Goal: Information Seeking & Learning: Learn about a topic

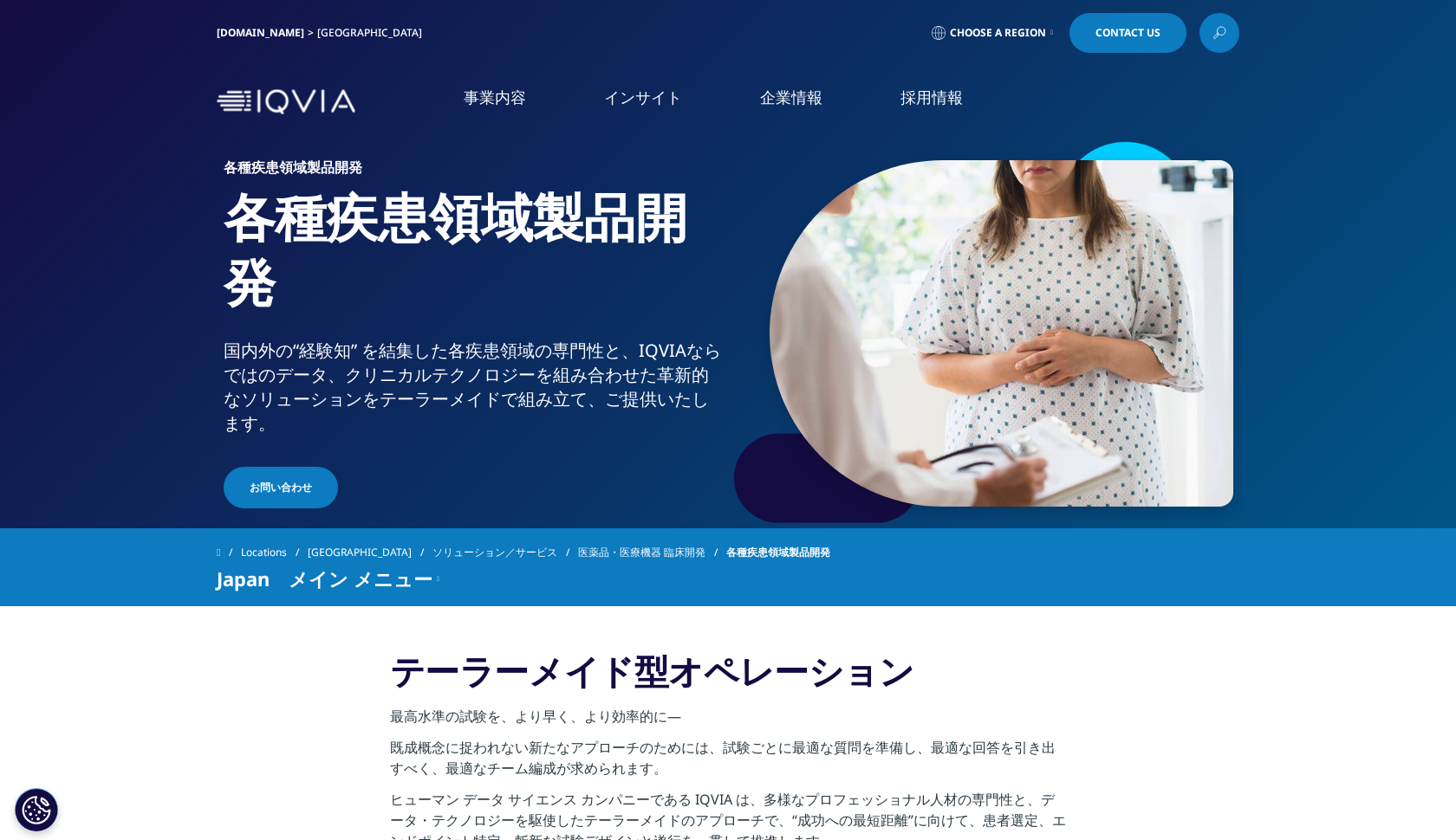
click at [77, 230] on li "概要" at bounding box center [304, 227] width 461 height 35
click at [81, 216] on link "概要" at bounding box center [304, 219] width 461 height 20
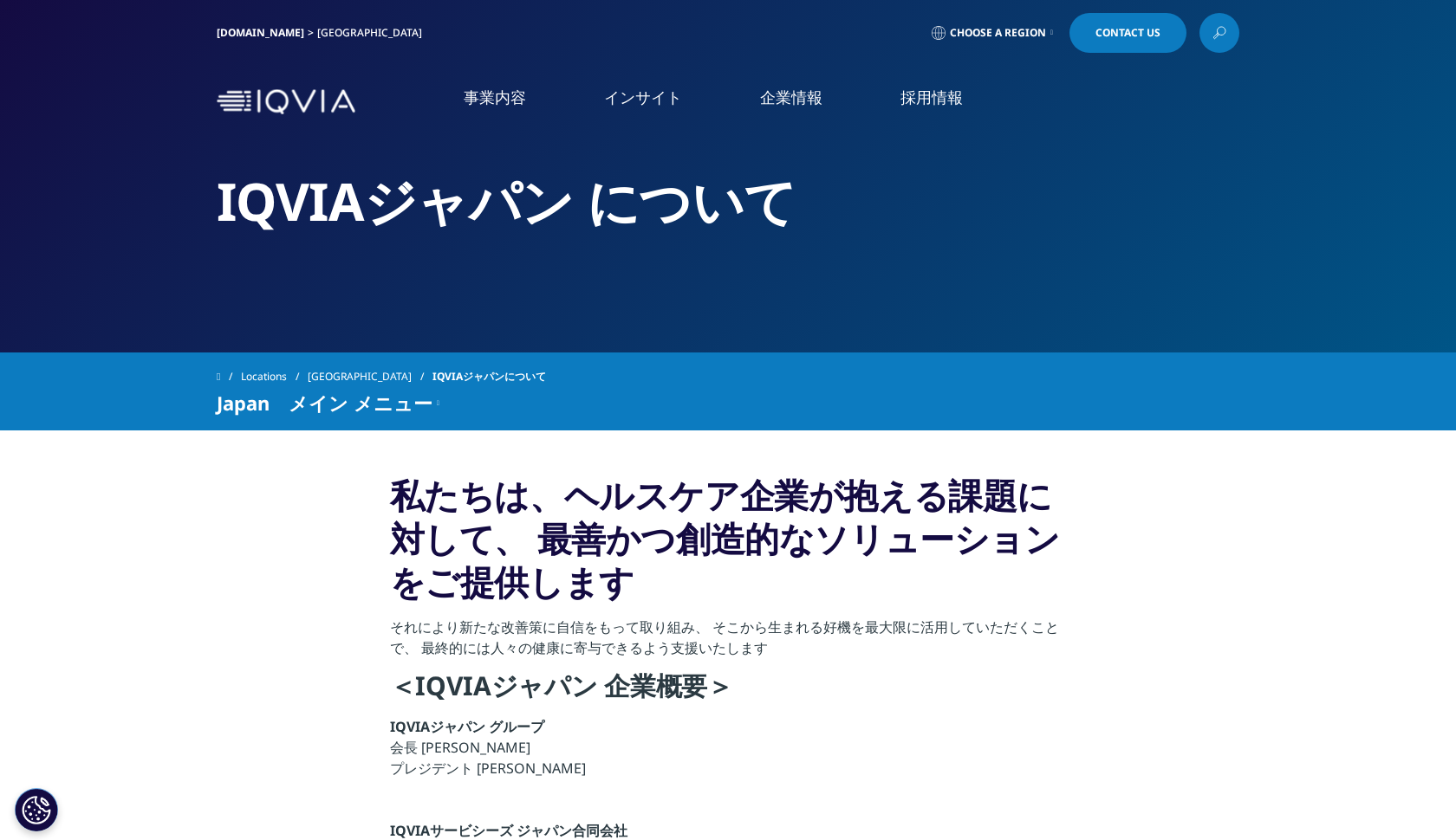
click at [297, 262] on link "IQVIA Connected Intelligence" at bounding box center [304, 252] width 461 height 19
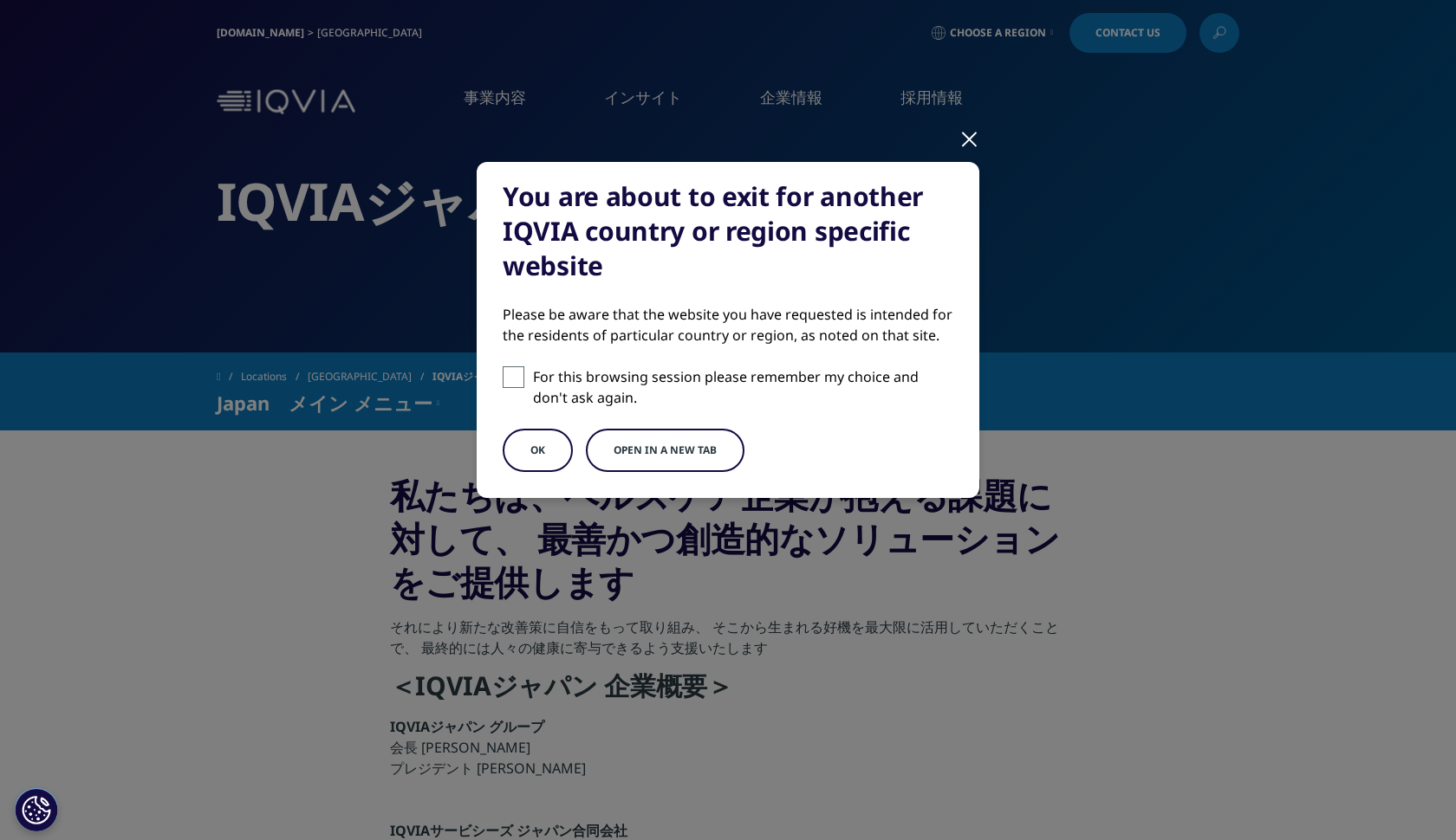
click at [966, 128] on div at bounding box center [970, 138] width 20 height 48
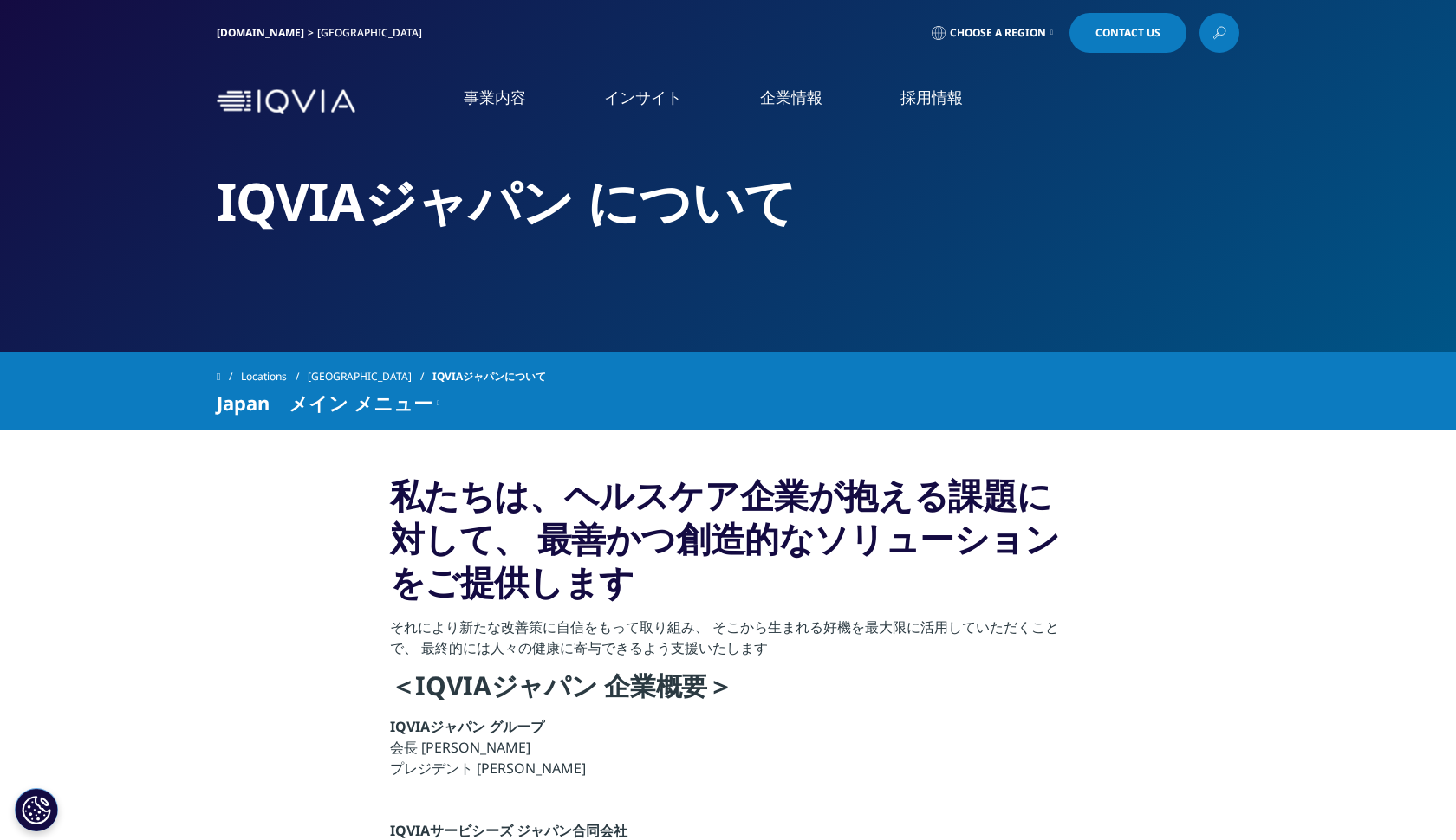
click at [125, 249] on link "IQVIA Connected Intelligence" at bounding box center [304, 252] width 461 height 19
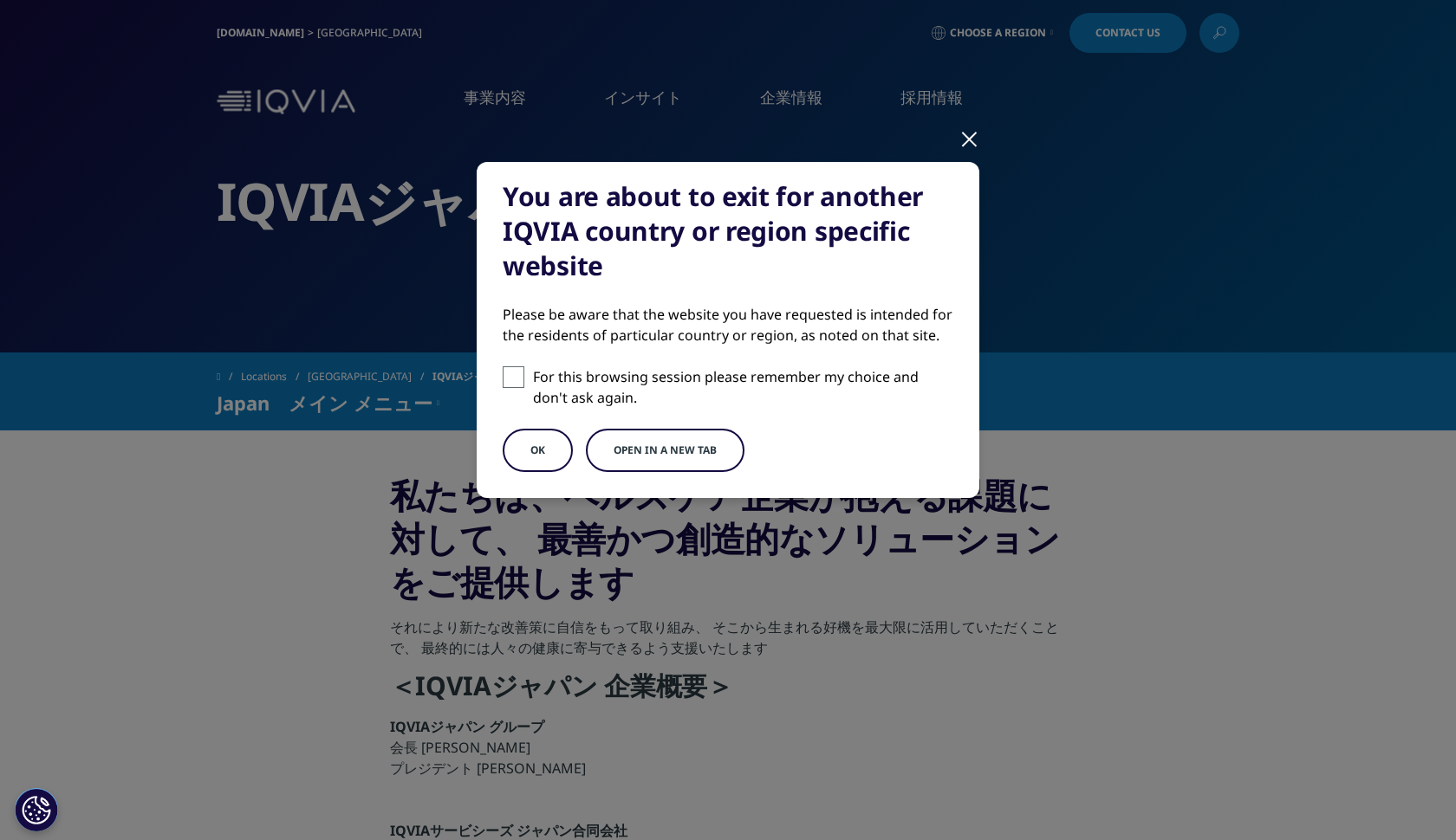
click at [605, 447] on button "Open in a new tab" at bounding box center [665, 450] width 159 height 43
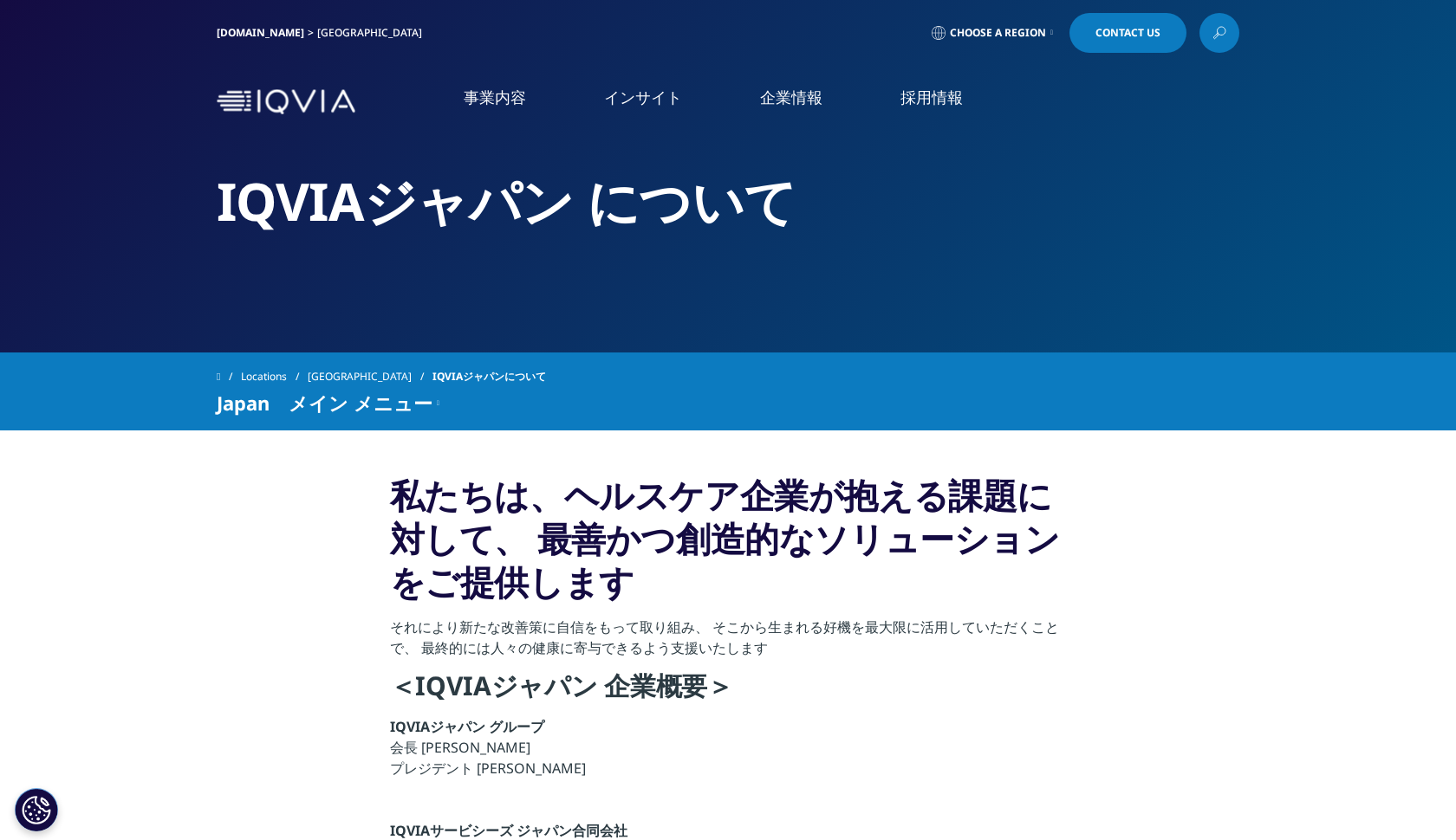
click at [281, 96] on img at bounding box center [285, 101] width 139 height 25
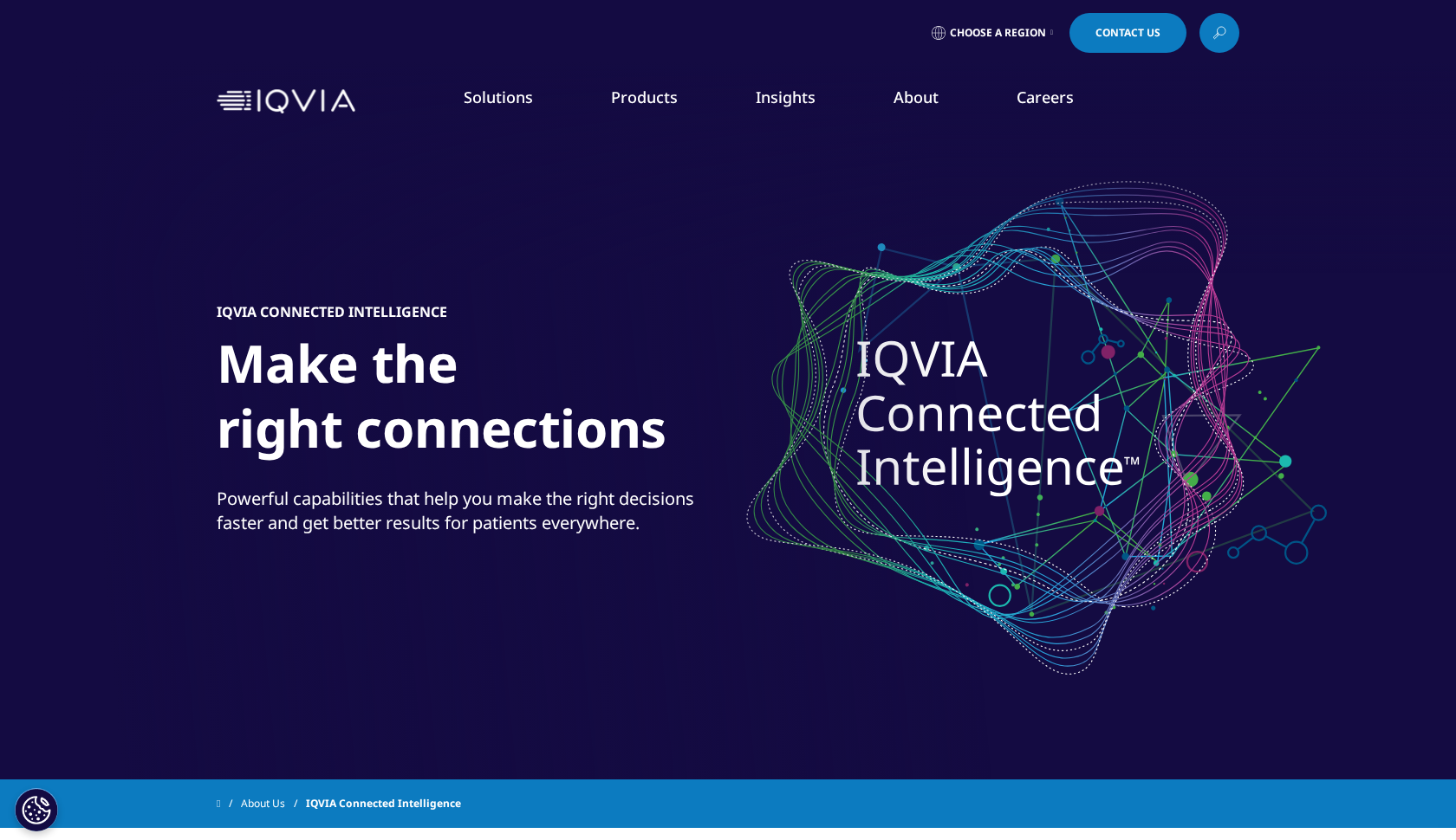
click at [1021, 27] on span "Choose a Region" at bounding box center [998, 32] width 96 height 14
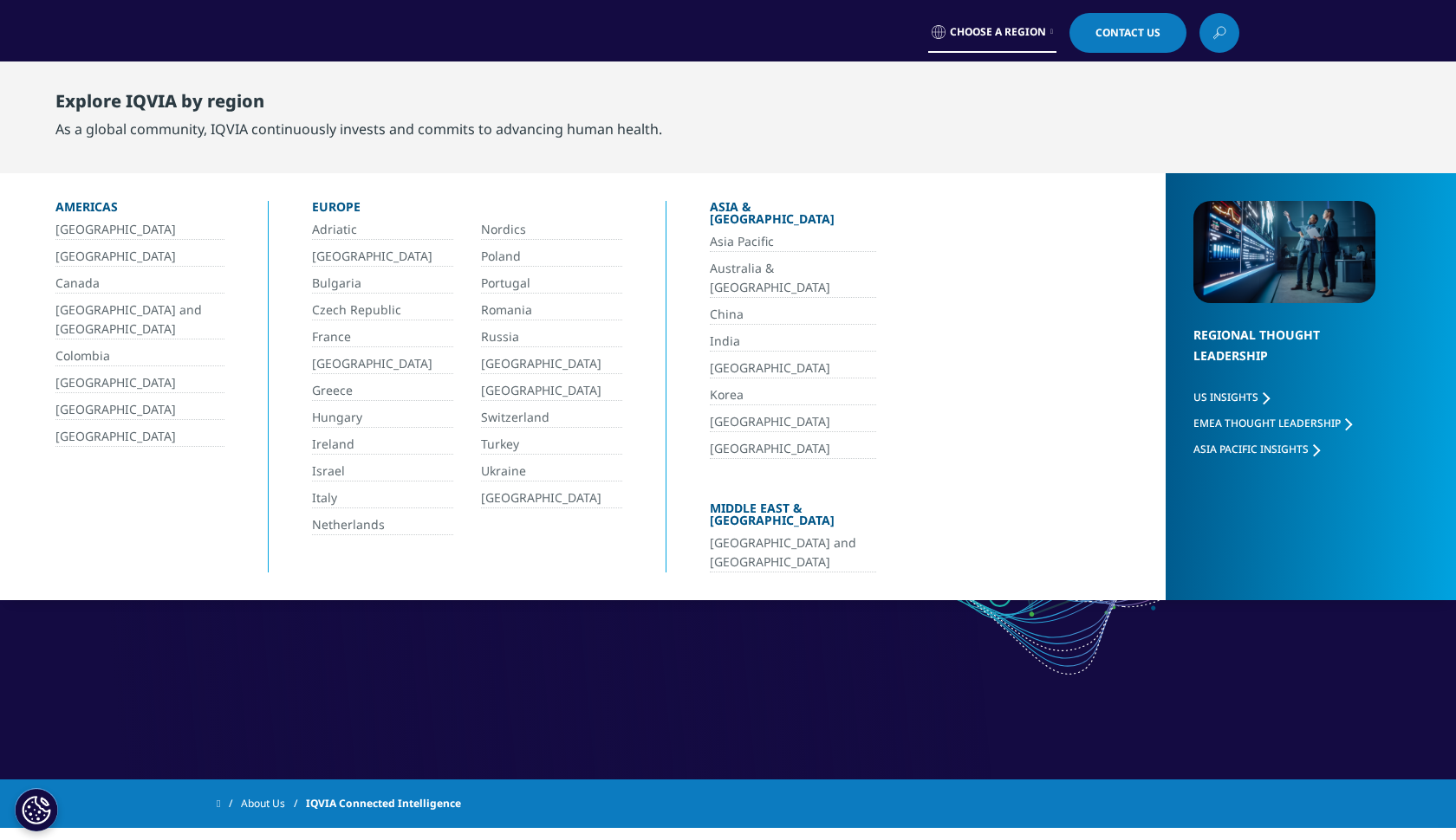
click at [734, 359] on link "[GEOGRAPHIC_DATA]" at bounding box center [793, 369] width 166 height 20
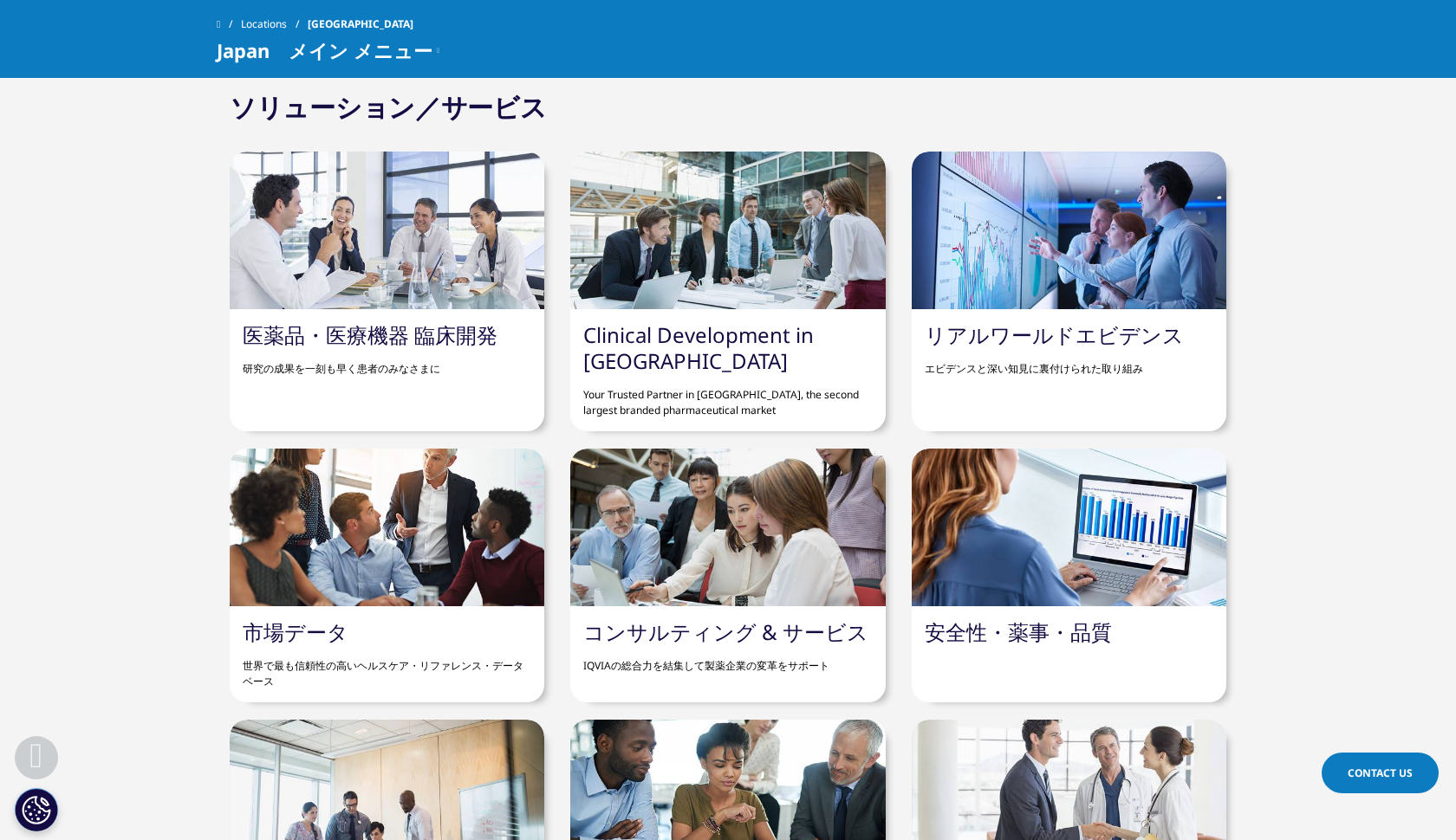
scroll to position [1529, 0]
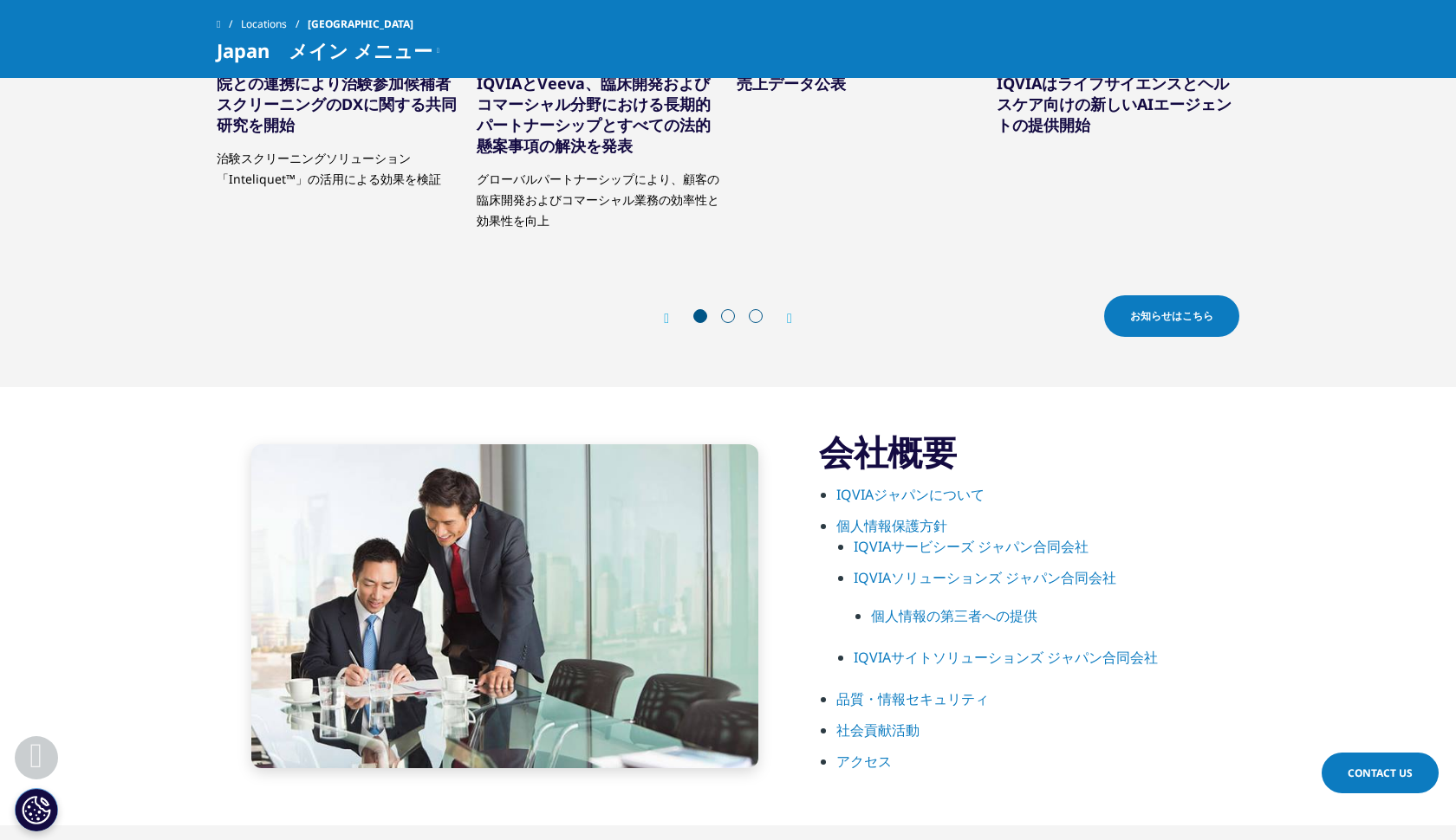
scroll to position [671, 0]
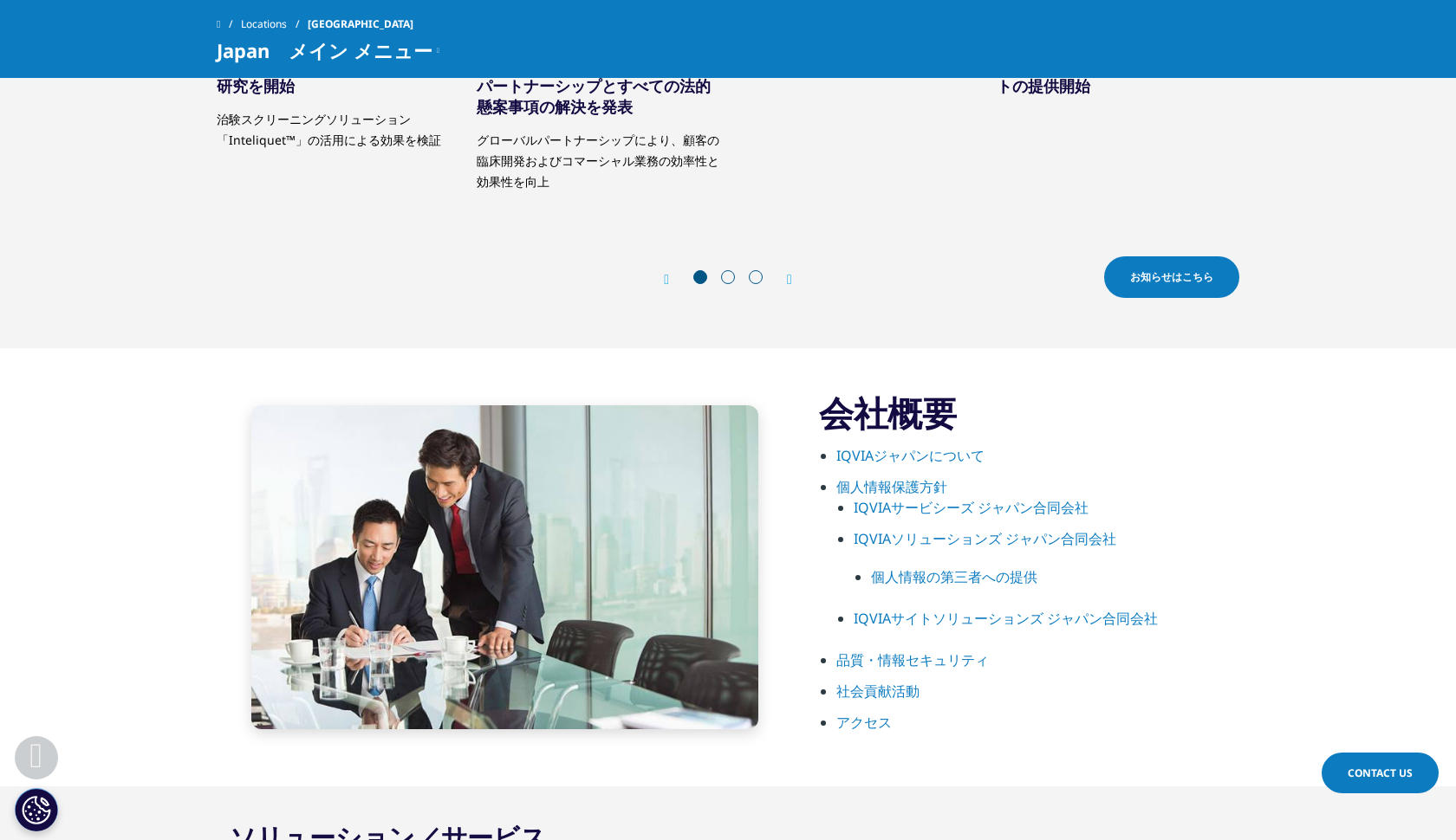
click at [931, 459] on link "IQVIAジャパンについて" at bounding box center [911, 456] width 149 height 19
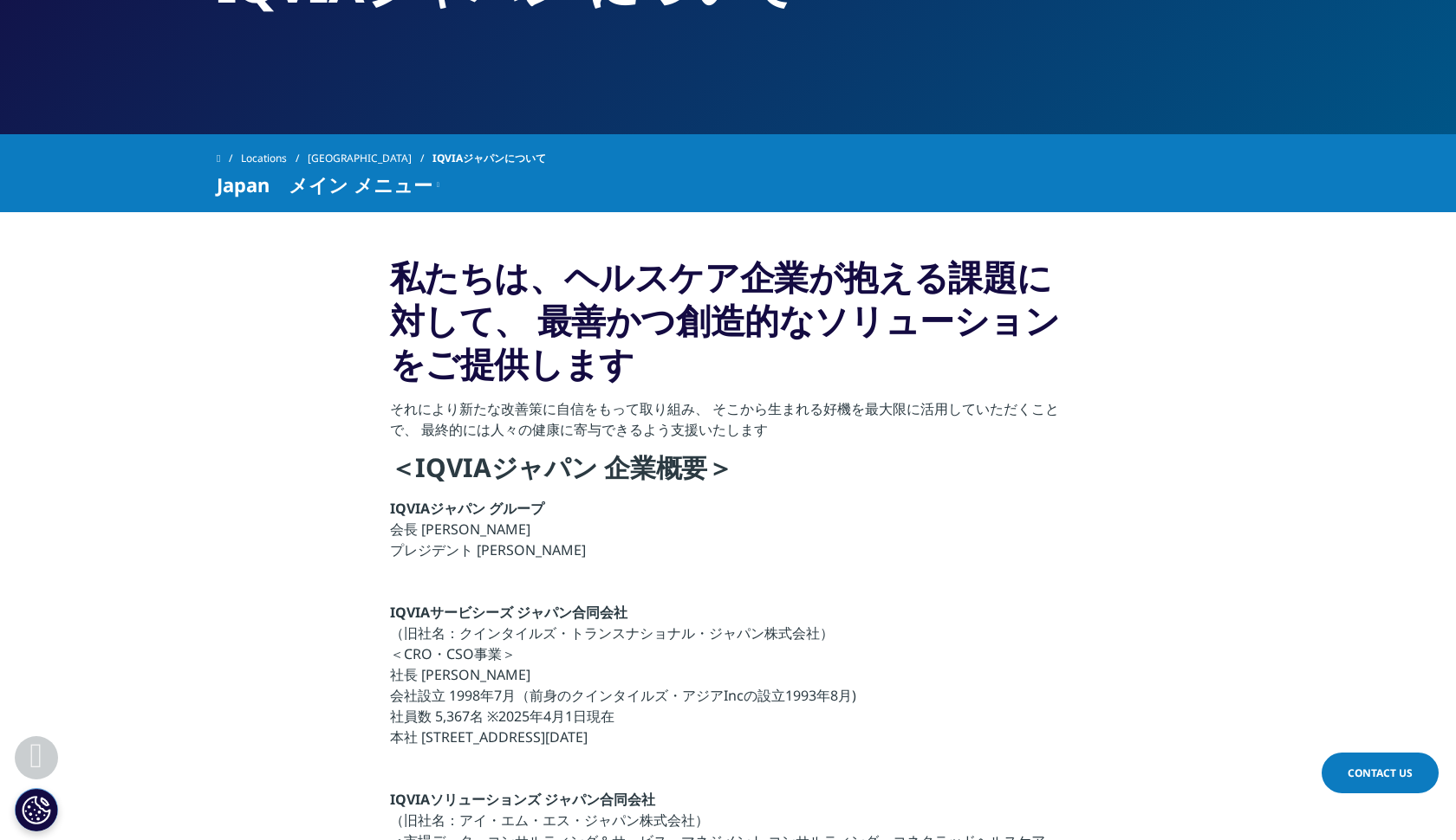
scroll to position [275, 0]
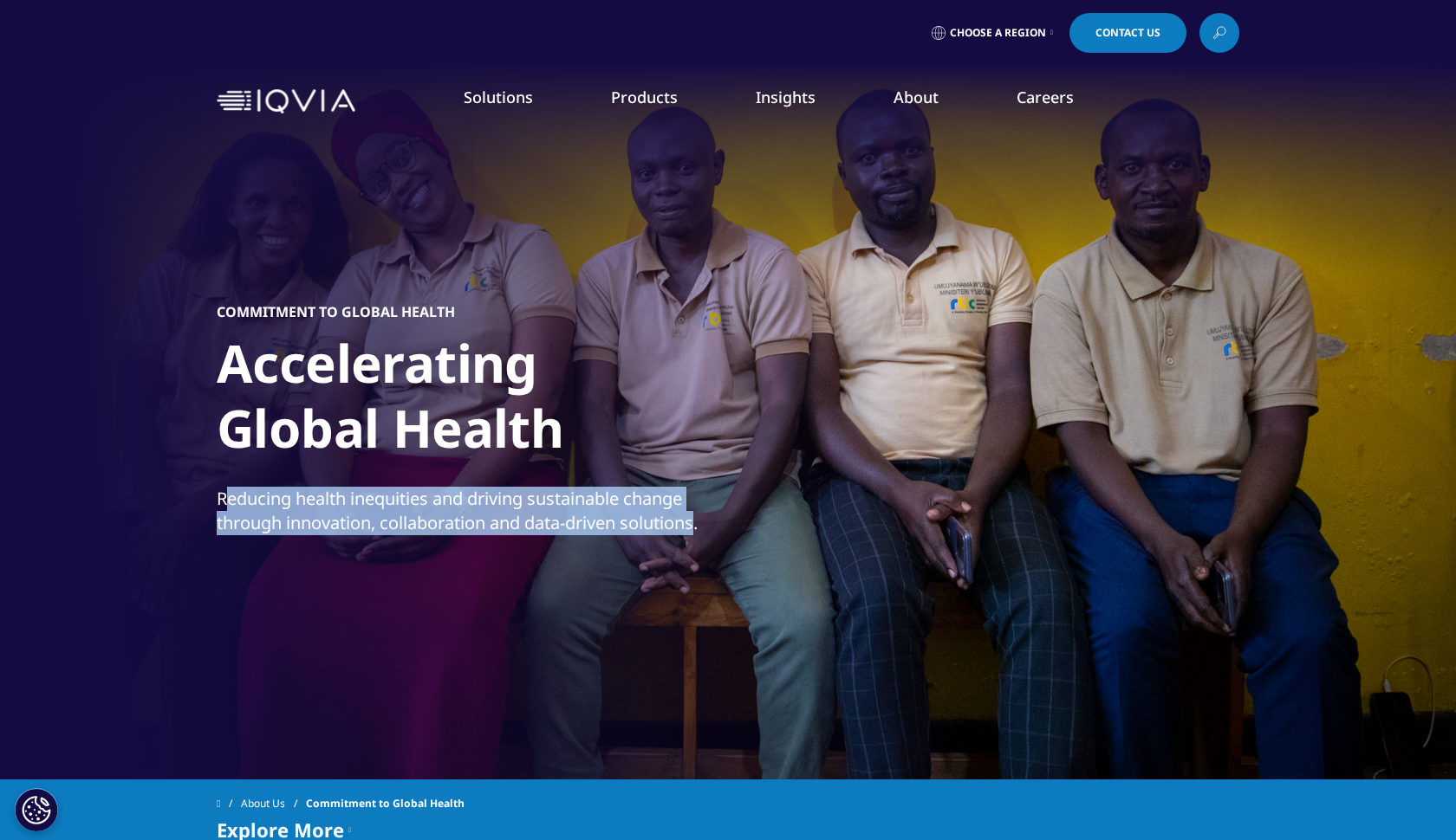
drag, startPoint x: 704, startPoint y: 521, endPoint x: 230, endPoint y: 487, distance: 475.2
click at [230, 487] on p "Reducing health inequities and driving sustainable change through innovation, c…" at bounding box center [470, 516] width 507 height 59
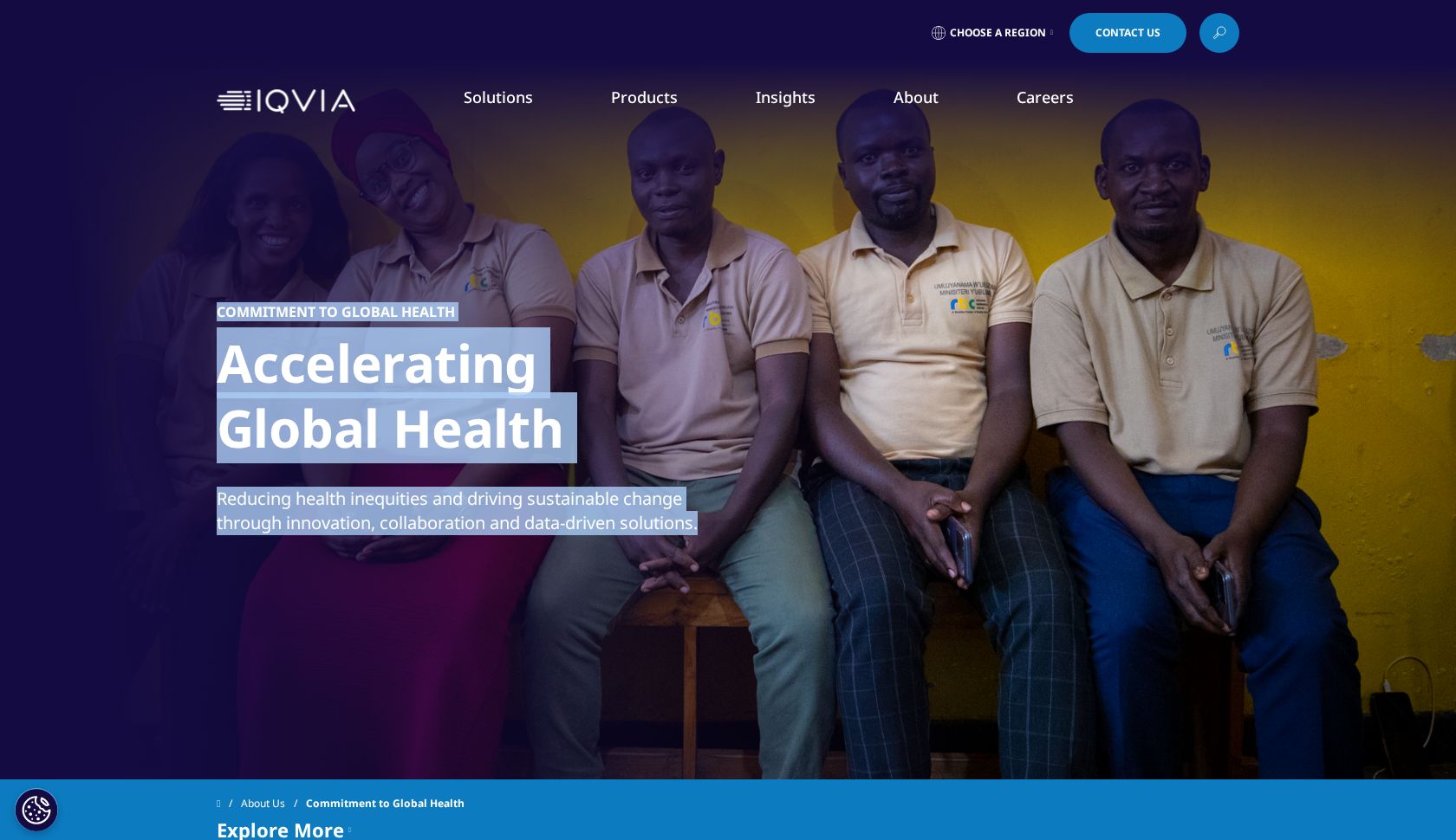
drag, startPoint x: 206, startPoint y: 492, endPoint x: 687, endPoint y: 536, distance: 483.0
click at [687, 536] on section "Commitment to Global Health Accelerating Global Health Reducing health inequiti…" at bounding box center [728, 390] width 1456 height 779
click at [687, 536] on p "Reducing health inequities and driving sustainable change through innovation, c…" at bounding box center [470, 516] width 507 height 59
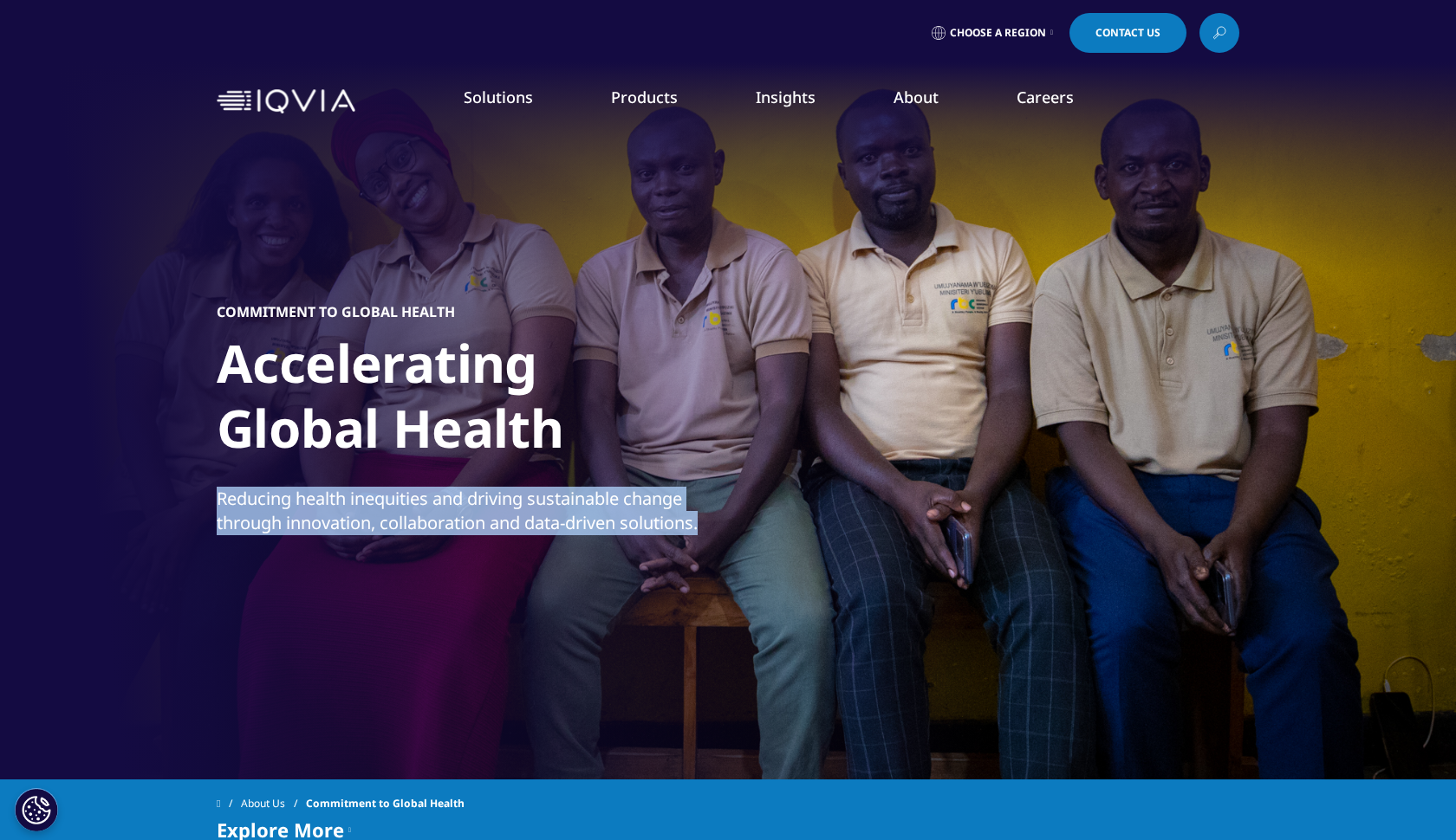
drag, startPoint x: 717, startPoint y: 531, endPoint x: 217, endPoint y: 504, distance: 500.7
click at [217, 504] on p "Reducing health inequities and driving sustainable change through innovation, c…" at bounding box center [470, 516] width 507 height 59
click at [467, 482] on div "Commitment to Global Health Accelerating Global Health Reducing health inequiti…" at bounding box center [728, 425] width 1023 height 589
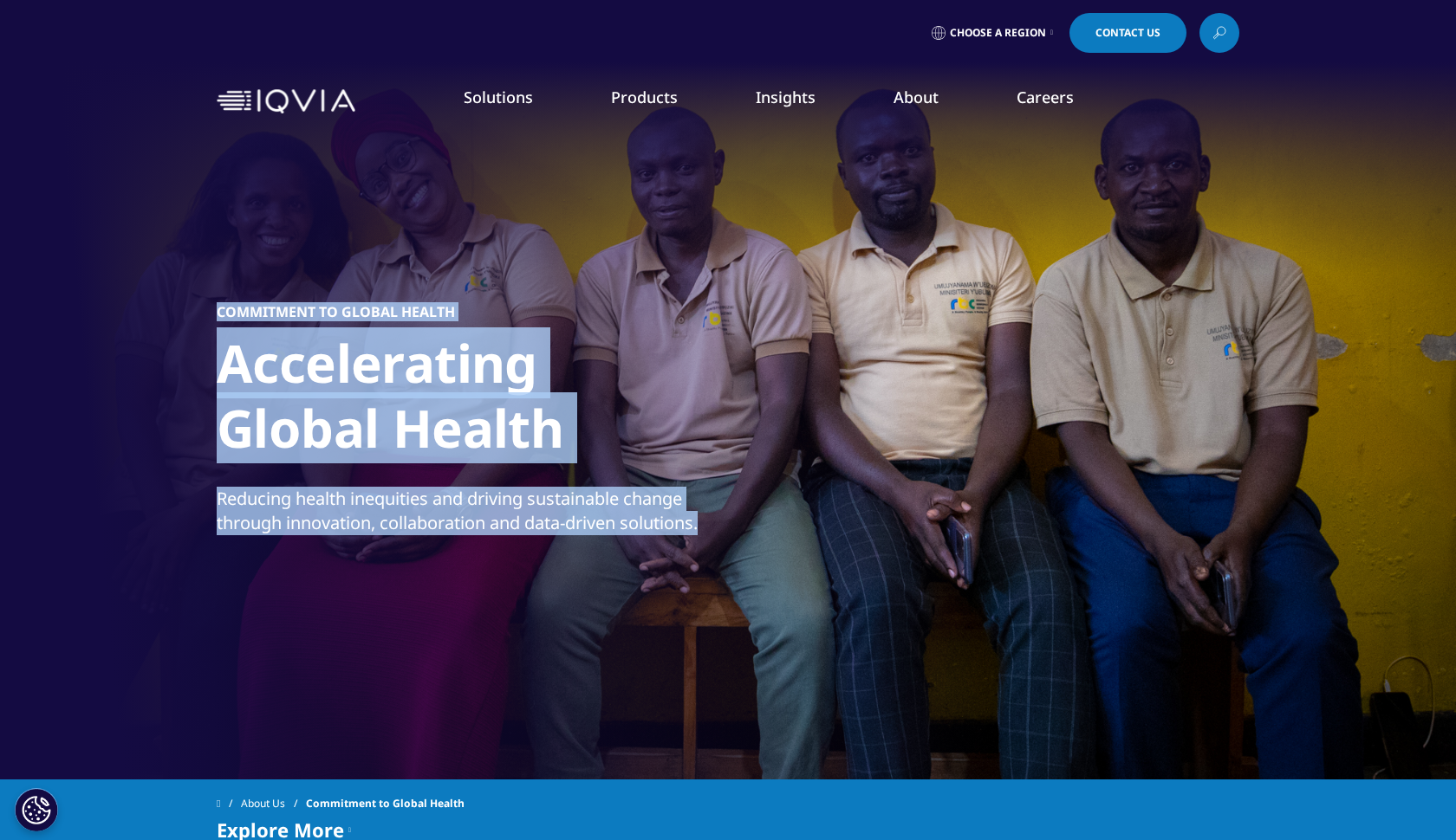
drag, startPoint x: 745, startPoint y: 527, endPoint x: 216, endPoint y: 506, distance: 529.4
click at [216, 506] on section "Commitment to Global Health Accelerating Global Health Reducing health inequiti…" at bounding box center [728, 390] width 1456 height 779
click at [216, 506] on div at bounding box center [728, 390] width 1456 height 779
drag, startPoint x: 216, startPoint y: 506, endPoint x: 725, endPoint y: 558, distance: 511.6
click at [725, 558] on section "Commitment to Global Health Accelerating Global Health Reducing health inequiti…" at bounding box center [728, 390] width 1456 height 779
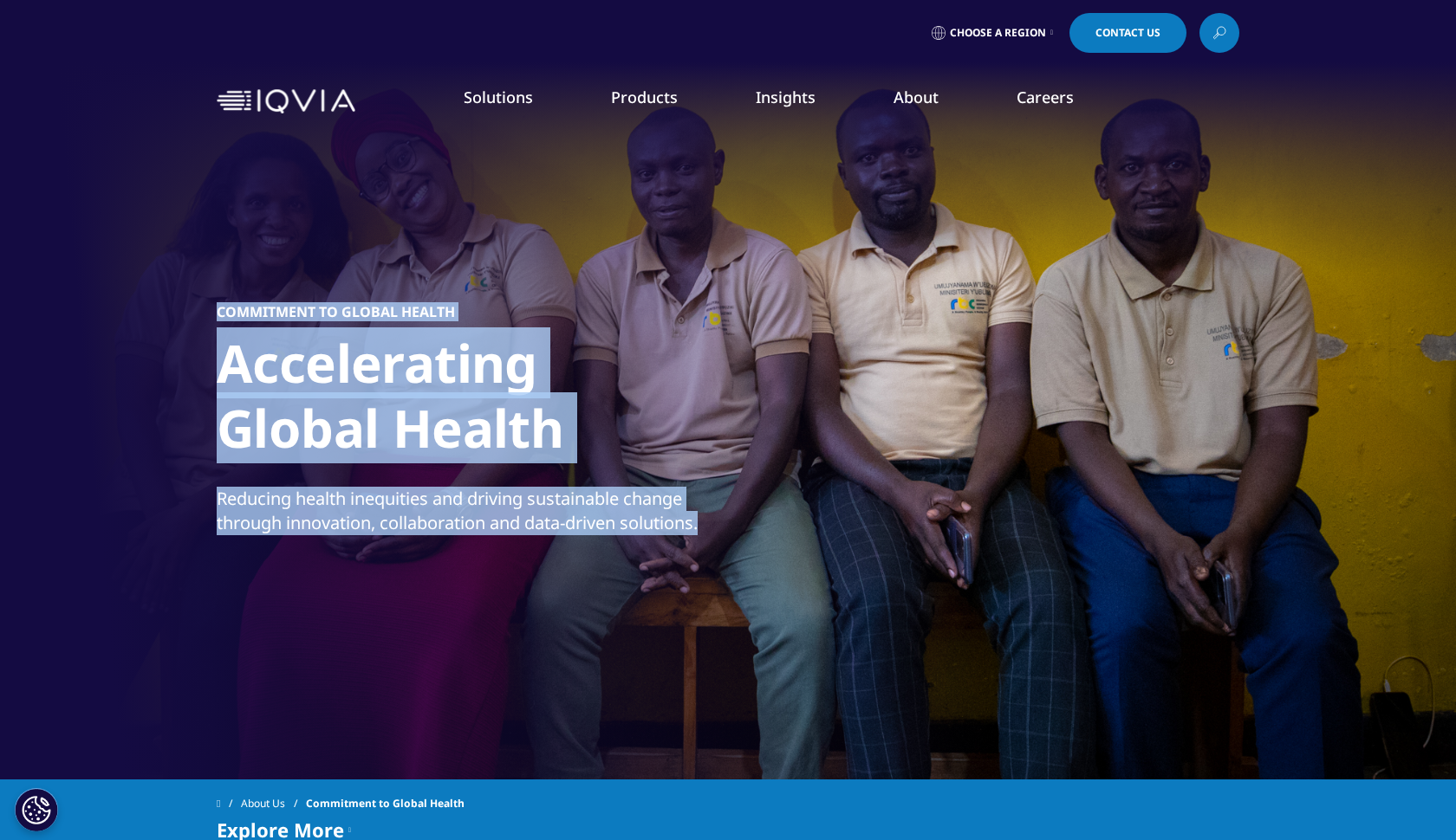
click at [725, 558] on div "Commitment to Global Health Accelerating Global Health Reducing health inequiti…" at bounding box center [728, 425] width 1023 height 589
drag, startPoint x: 215, startPoint y: 503, endPoint x: 717, endPoint y: 568, distance: 506.2
click at [717, 568] on section "Commitment to Global Health Accelerating Global Health Reducing health inequiti…" at bounding box center [728, 390] width 1456 height 779
copy section "Commitment to Global Health Accelerating Global Health Reducing health inequiti…"
click at [1070, 303] on div "Commitment to Global Health Accelerating Global Health Reducing health inequiti…" at bounding box center [728, 425] width 1023 height 589
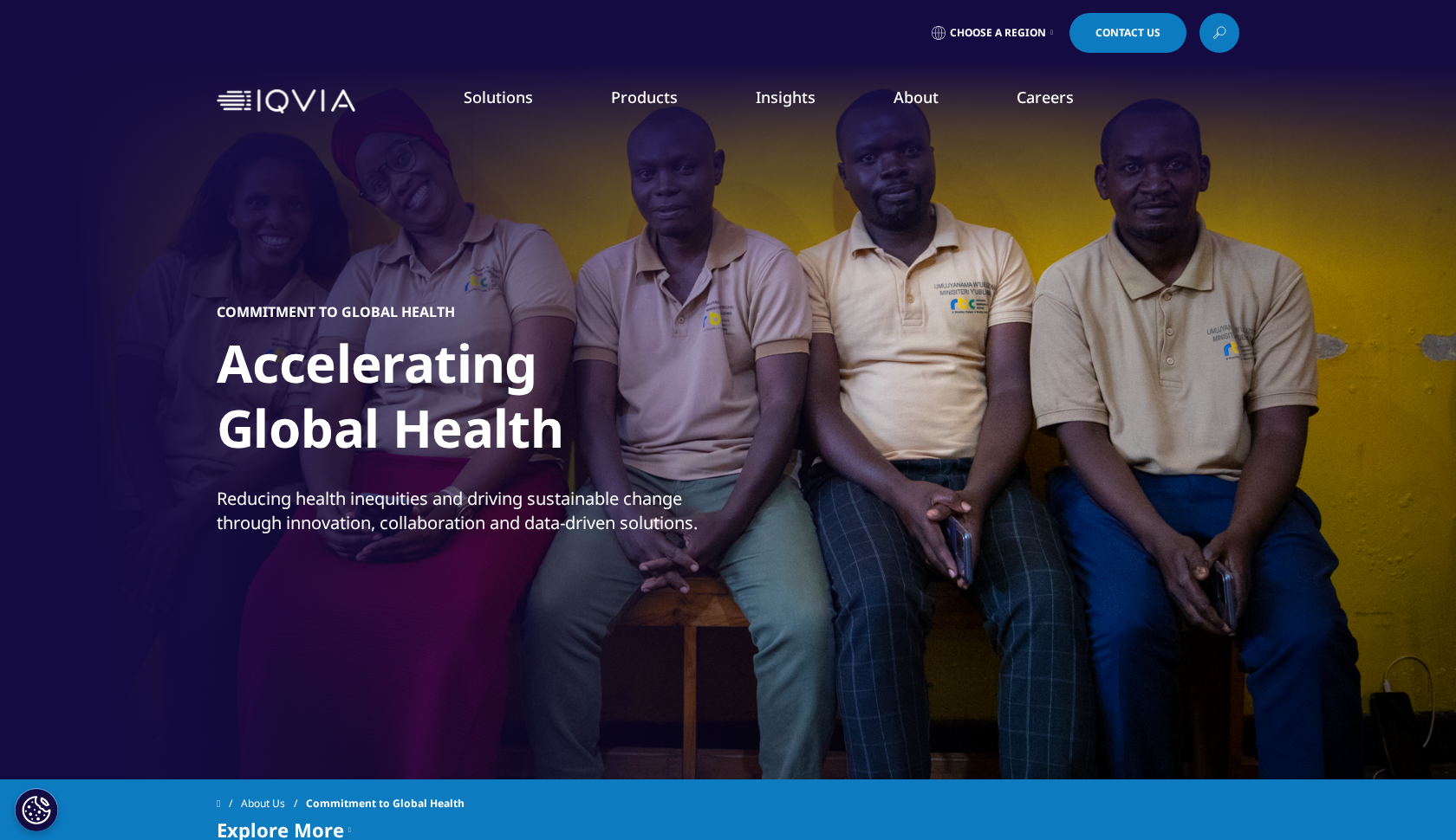
click at [1029, 2] on div "Choose a Region Contact Us" at bounding box center [728, 33] width 1456 height 66
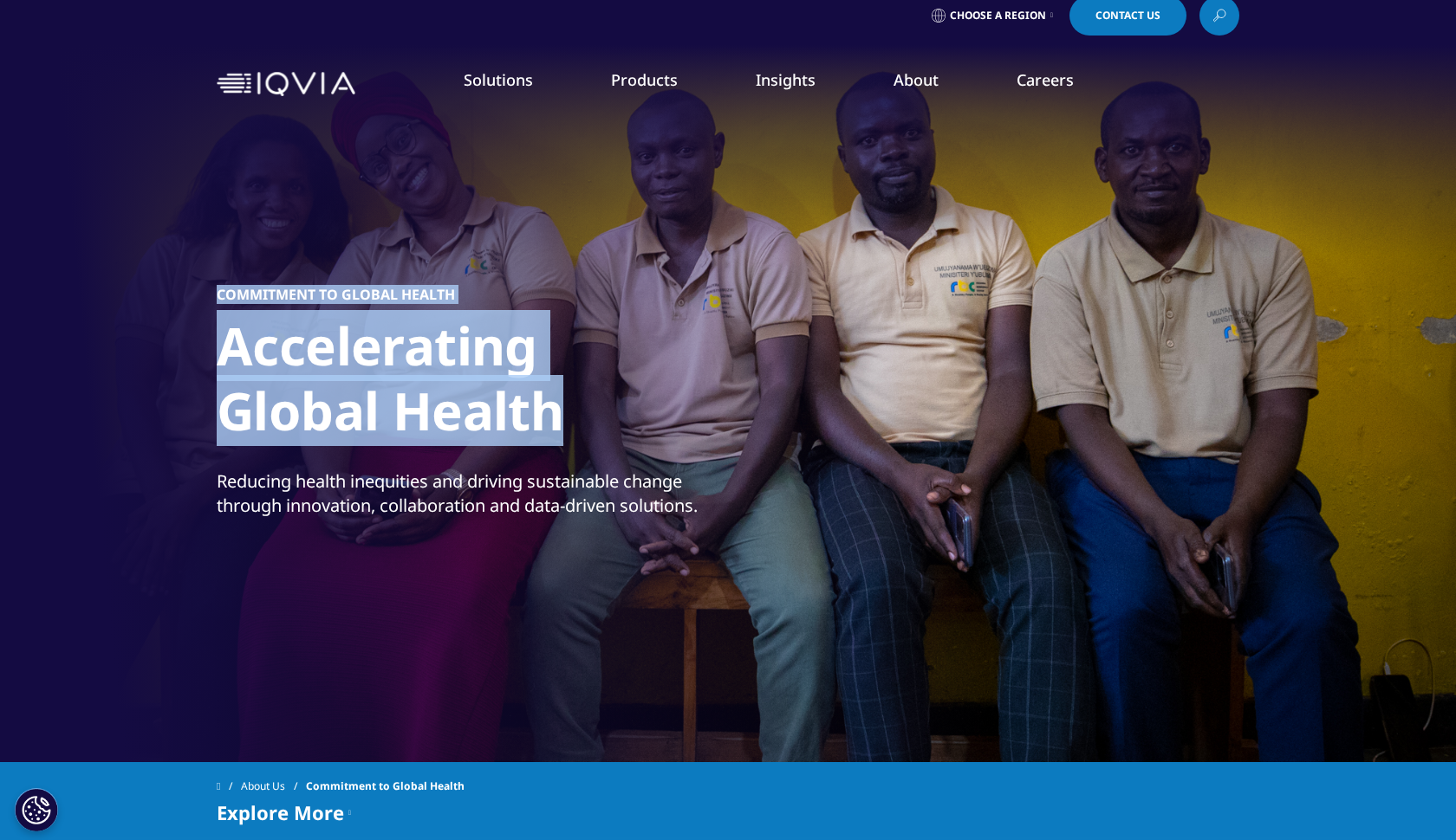
drag, startPoint x: 586, startPoint y: 407, endPoint x: 189, endPoint y: 336, distance: 403.3
click at [189, 336] on section "Commitment to Global Health Accelerating Global Health Reducing health inequiti…" at bounding box center [728, 372] width 1456 height 779
copy section "Commitment to Global Health Accelerating Global Health"
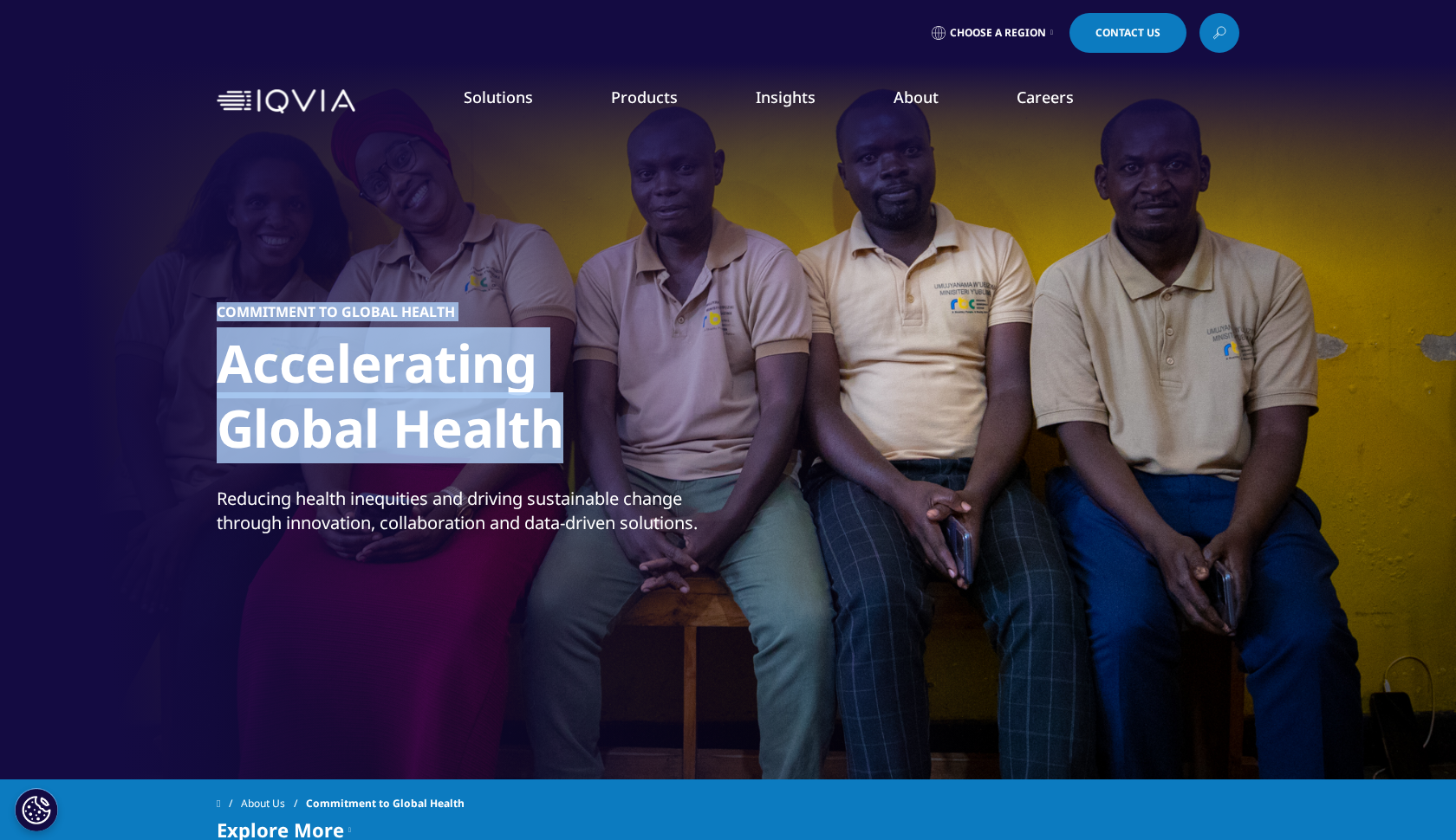
scroll to position [0, 0]
click at [684, 445] on h1 "Accelerating Global Health" at bounding box center [541, 401] width 650 height 140
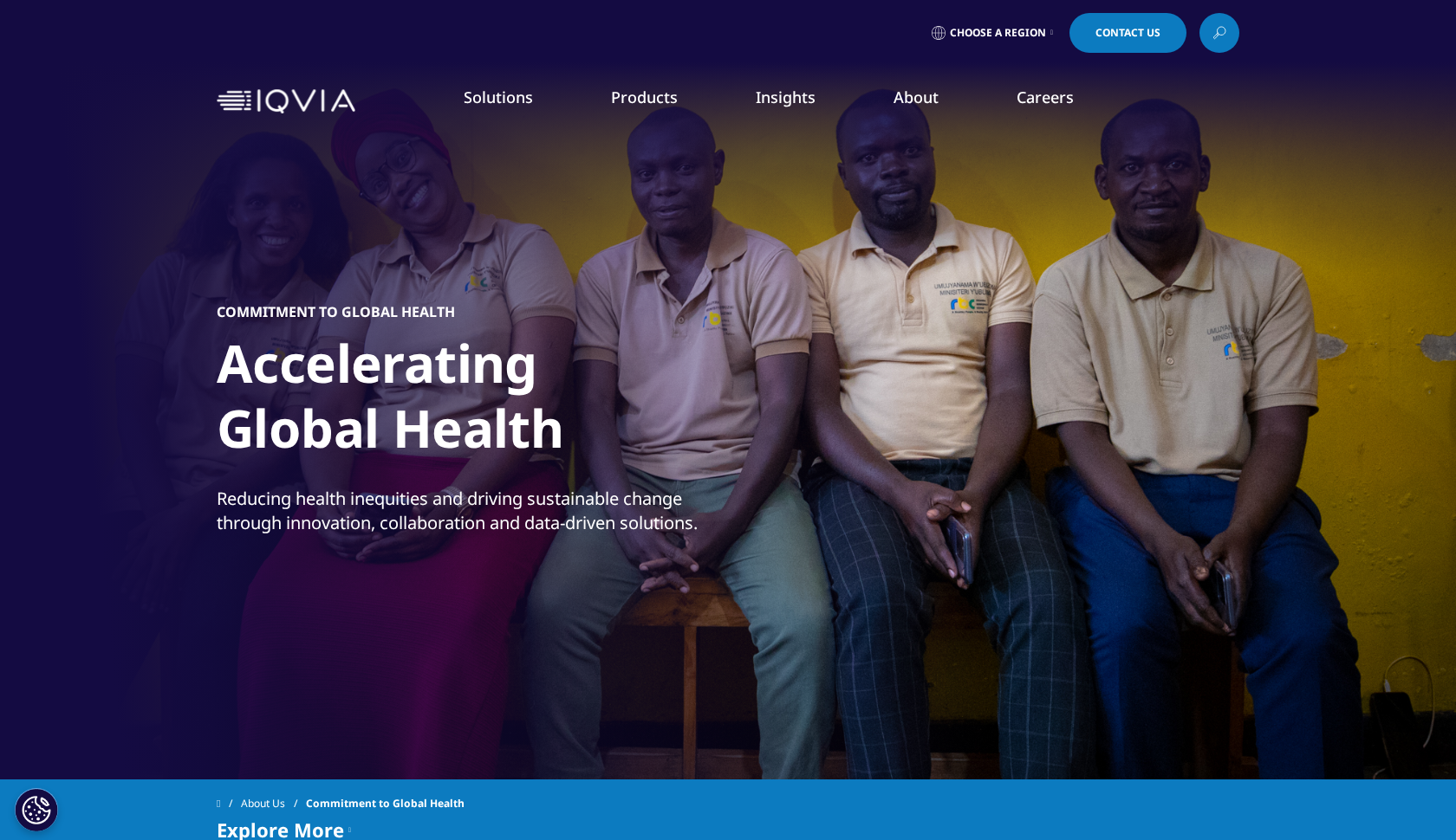
scroll to position [591, 0]
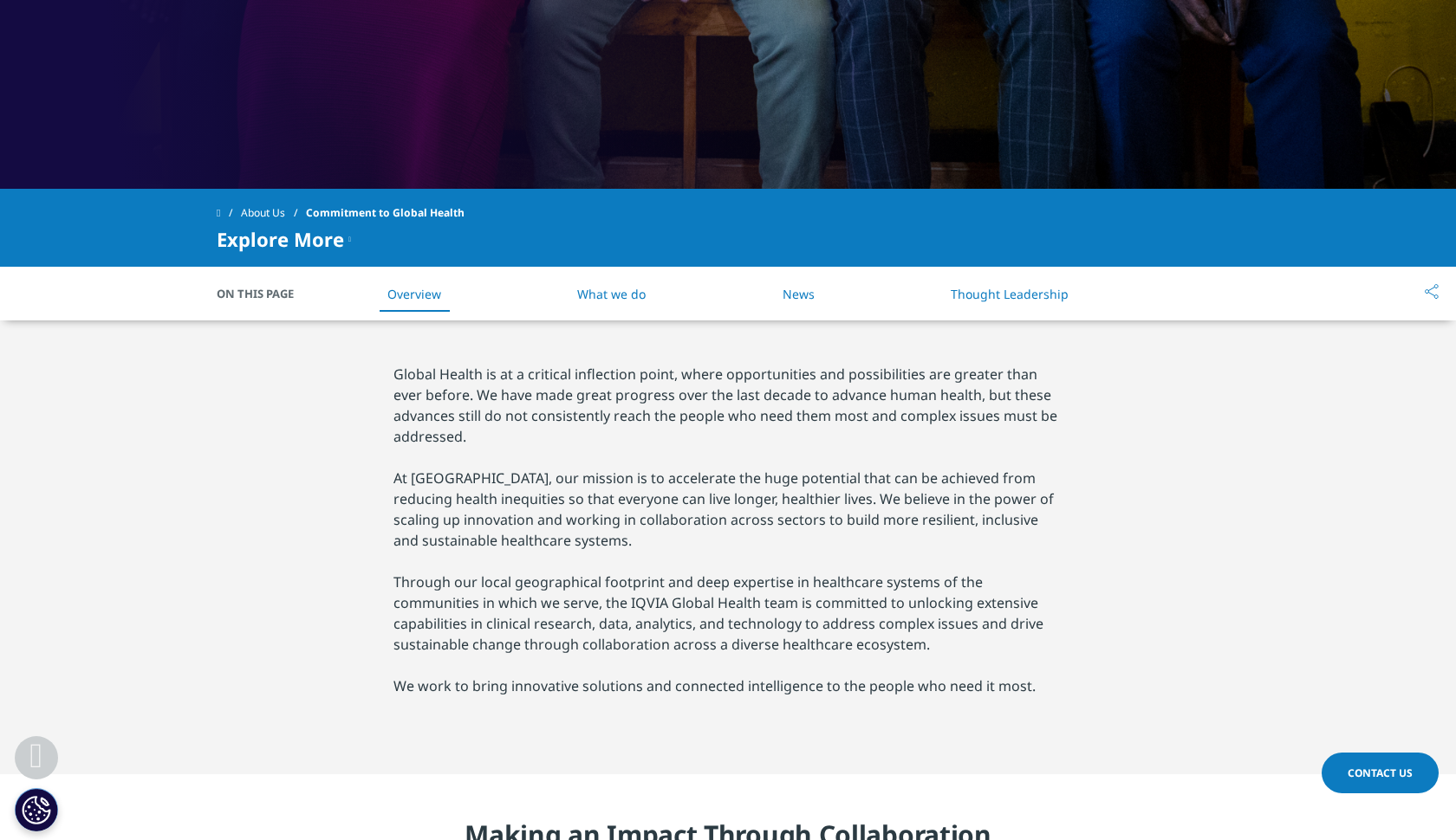
click at [283, 208] on link "About Us" at bounding box center [273, 213] width 65 height 31
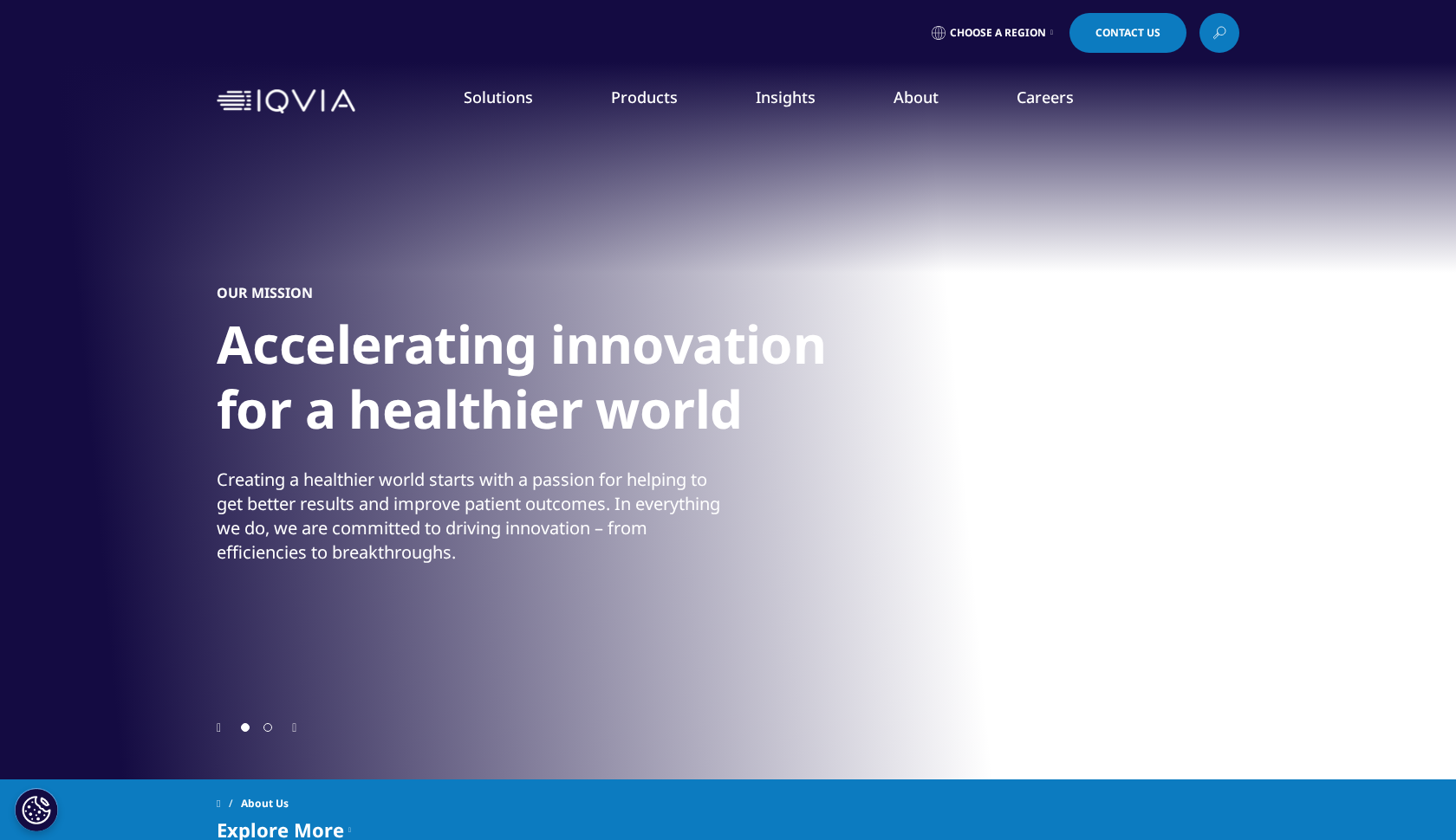
click at [968, 33] on span "Choose a Region" at bounding box center [998, 32] width 96 height 14
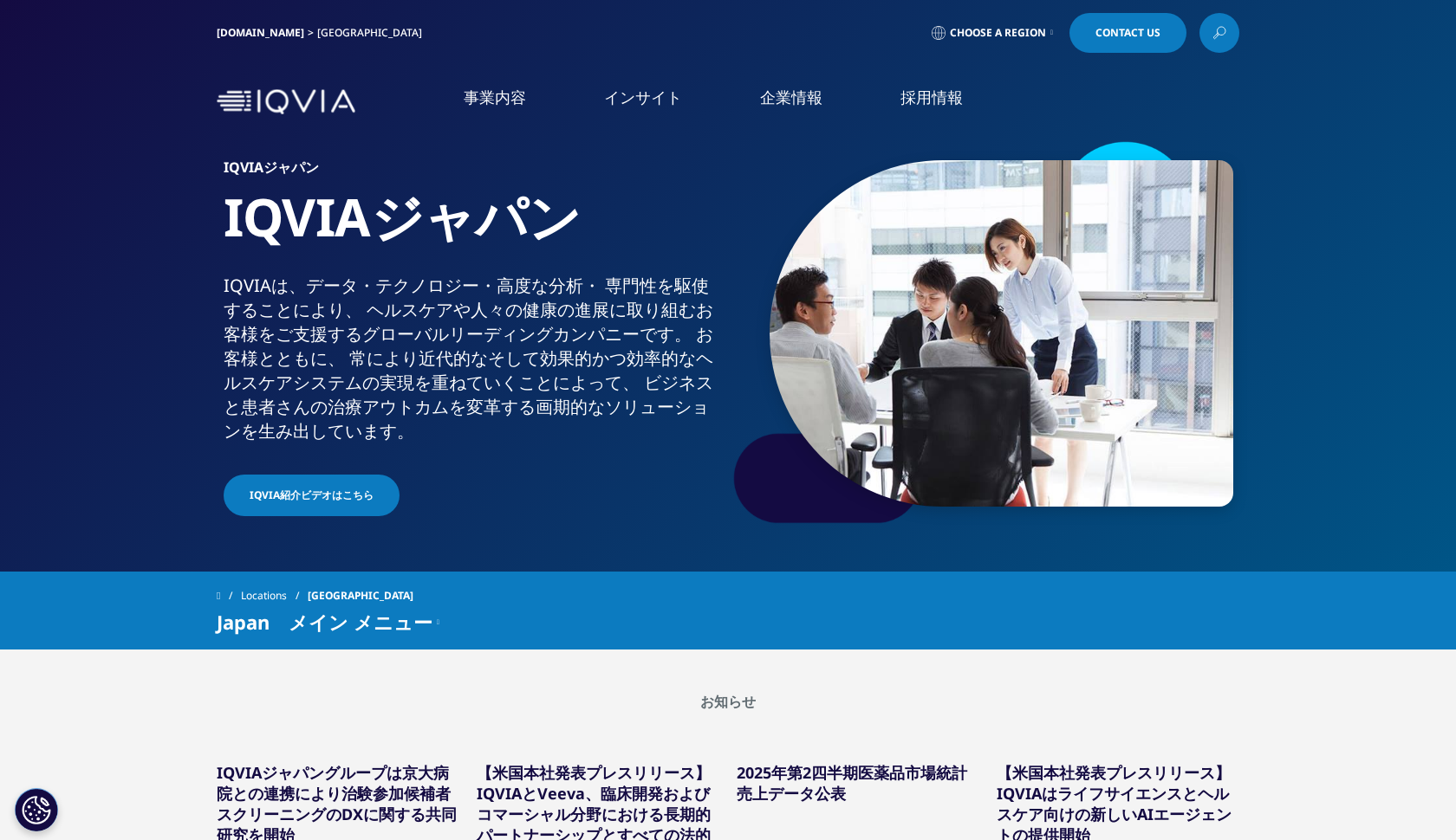
click at [93, 223] on link "概要" at bounding box center [304, 219] width 461 height 20
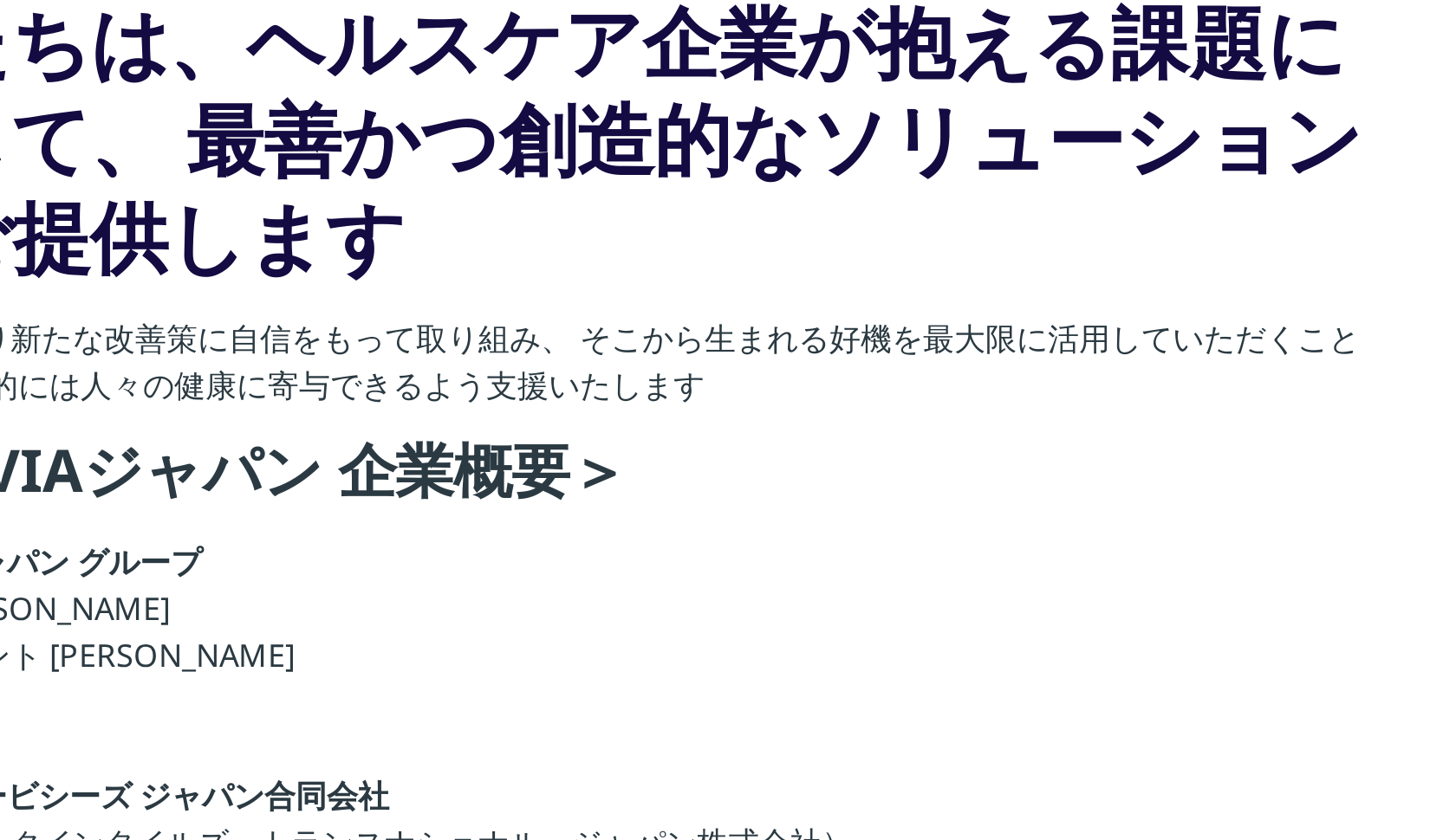
scroll to position [64, 0]
